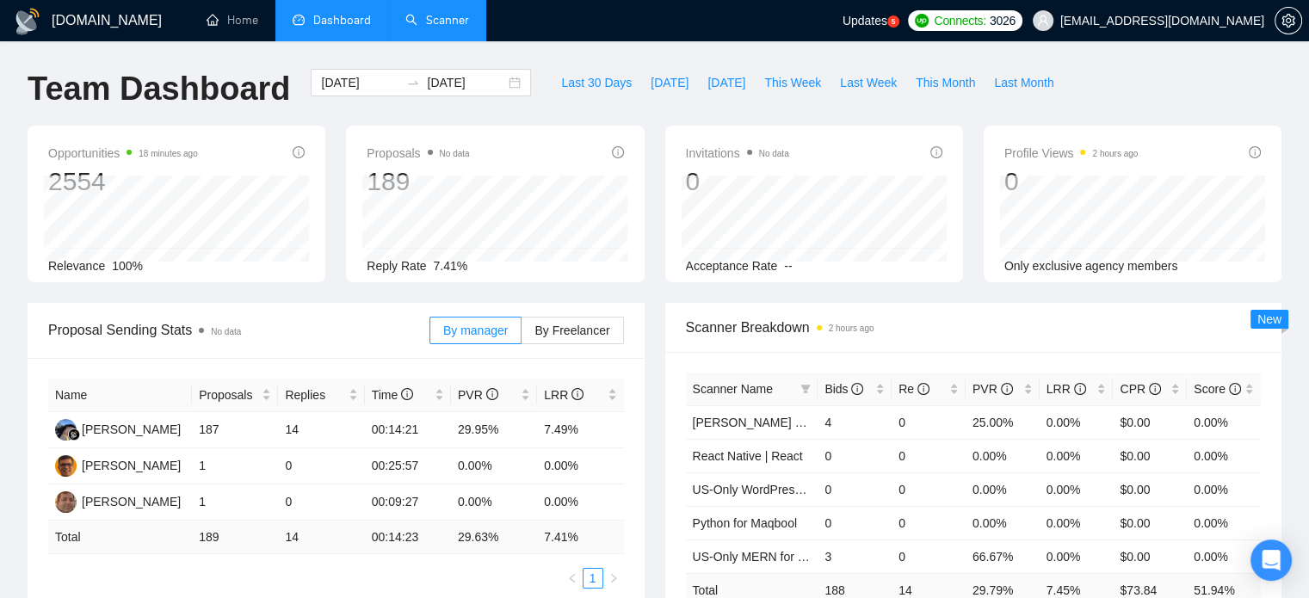
click at [449, 28] on link "Scanner" at bounding box center [437, 20] width 64 height 15
